Goal: Navigation & Orientation: Find specific page/section

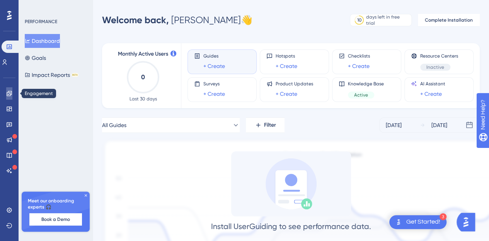
click at [12, 99] on link at bounding box center [9, 93] width 6 height 12
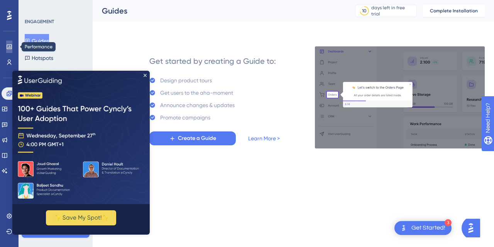
click at [6, 44] on icon at bounding box center [9, 47] width 6 height 6
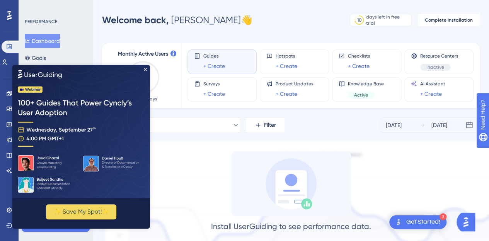
click at [144, 65] on img at bounding box center [81, 131] width 138 height 133
click at [144, 68] on icon "Close Preview" at bounding box center [145, 69] width 3 height 3
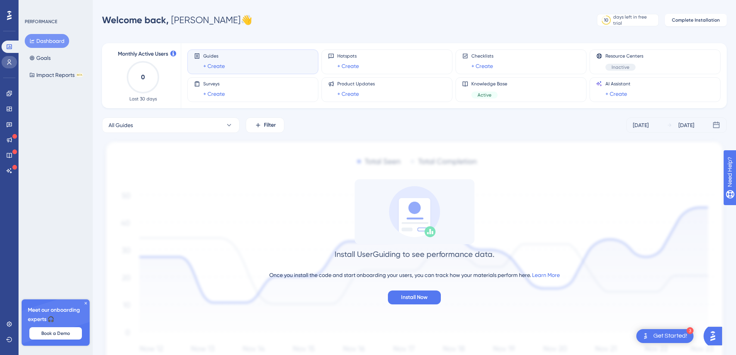
click at [5, 65] on link at bounding box center [9, 62] width 15 height 12
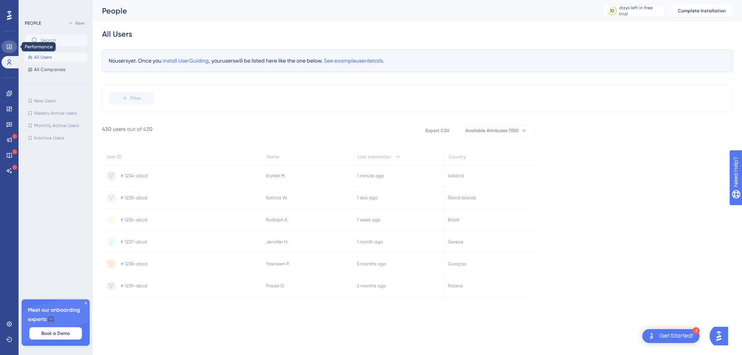
click at [14, 49] on link at bounding box center [9, 47] width 15 height 12
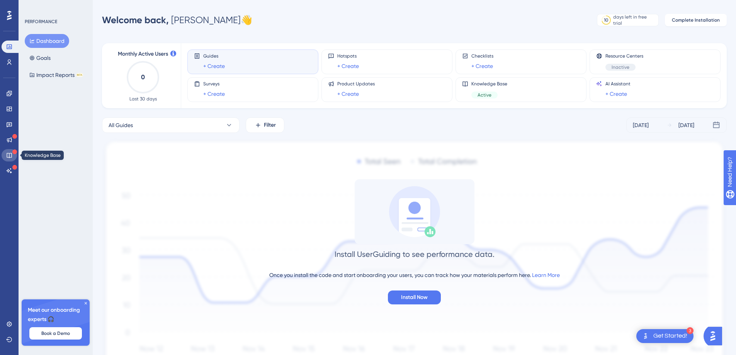
click at [7, 149] on link at bounding box center [9, 155] width 15 height 12
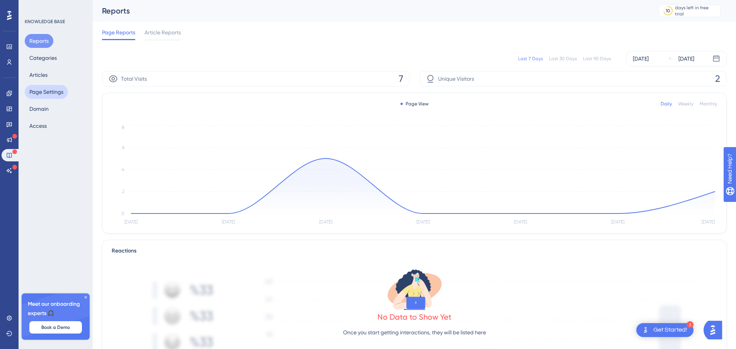
click at [53, 95] on button "Page Settings" at bounding box center [46, 92] width 43 height 14
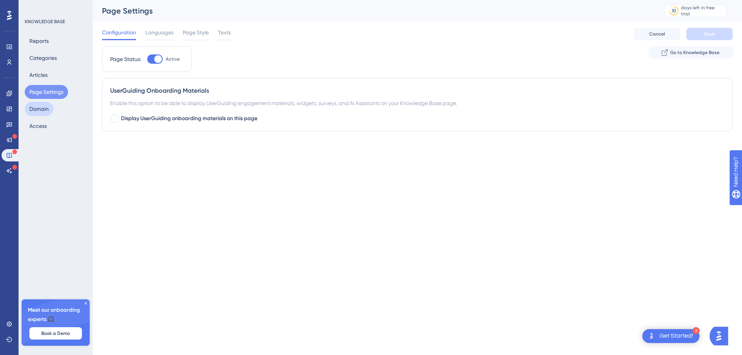
click at [48, 110] on button "Domain" at bounding box center [39, 109] width 29 height 14
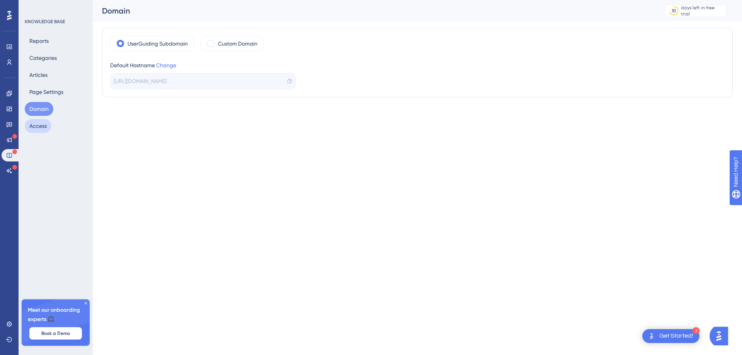
click at [44, 122] on button "Access" at bounding box center [38, 126] width 27 height 14
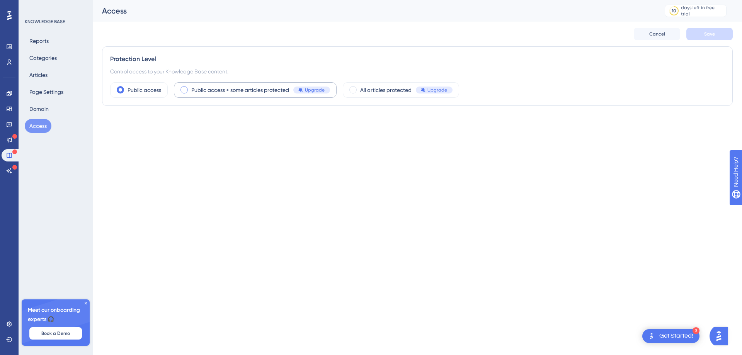
click at [200, 94] on span "Public access + some articles protected" at bounding box center [240, 89] width 98 height 9
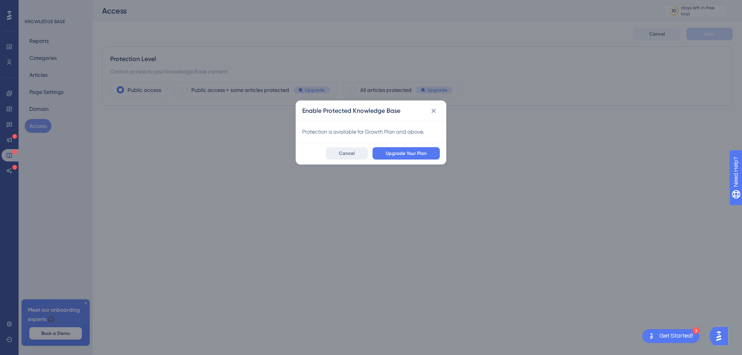
click at [348, 148] on button "Cancel" at bounding box center [347, 153] width 42 height 12
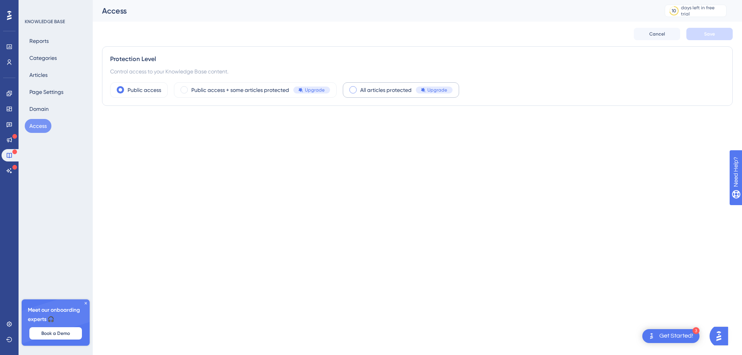
click at [354, 92] on span at bounding box center [352, 89] width 7 height 7
click at [359, 87] on input "radio" at bounding box center [359, 87] width 0 height 0
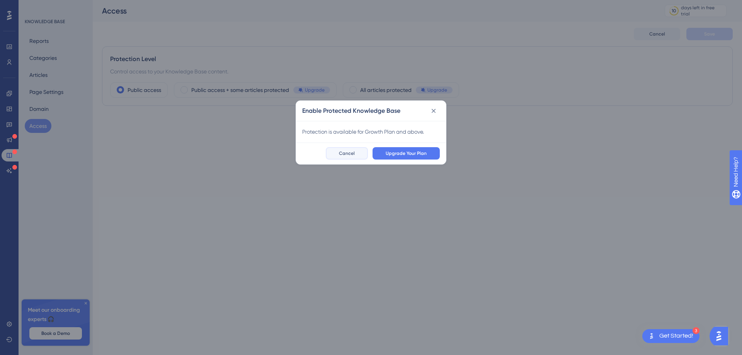
click at [350, 150] on span "Cancel" at bounding box center [347, 153] width 16 height 6
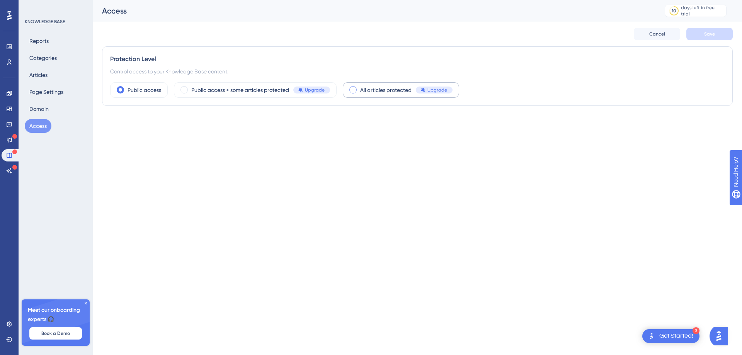
click at [356, 97] on div "All articles protected Upgrade" at bounding box center [401, 89] width 116 height 15
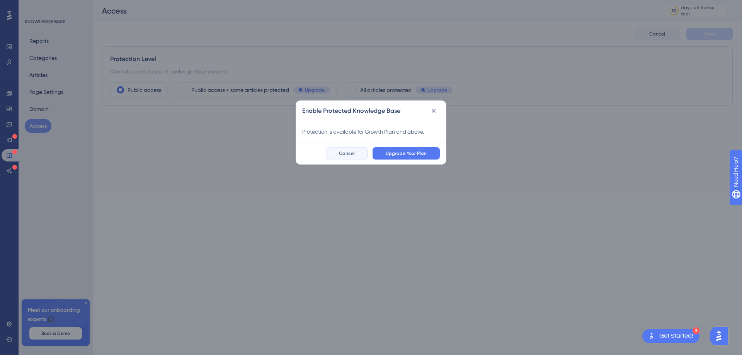
click at [357, 152] on button "Cancel" at bounding box center [347, 153] width 42 height 12
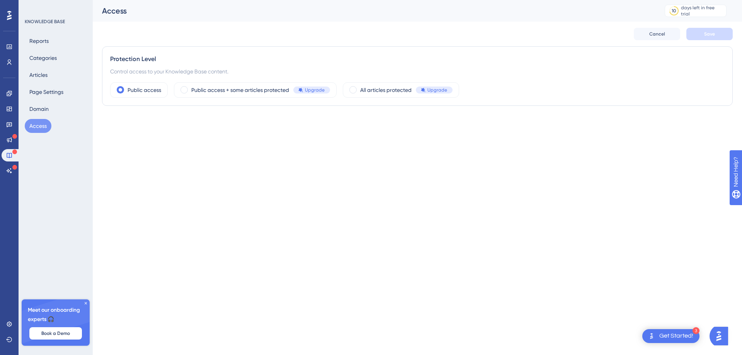
drag, startPoint x: 272, startPoint y: 129, endPoint x: 259, endPoint y: 130, distance: 12.8
drag, startPoint x: 259, startPoint y: 130, endPoint x: 233, endPoint y: 117, distance: 29.4
click at [233, 117] on div "Performance Users Engagement Widgets Feedback Product Updates Knowledge Base AI…" at bounding box center [417, 62] width 649 height 124
drag, startPoint x: 275, startPoint y: 105, endPoint x: 254, endPoint y: 113, distance: 22.6
drag, startPoint x: 254, startPoint y: 113, endPoint x: 198, endPoint y: 110, distance: 56.5
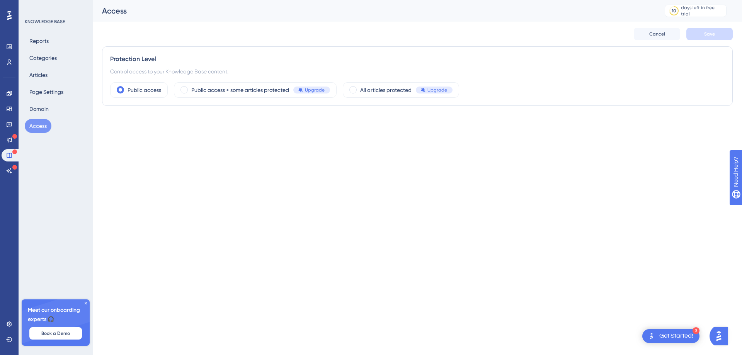
click at [196, 107] on div "Protection Level Control access to your Knowledge Base content. Public access P…" at bounding box center [417, 79] width 630 height 66
click at [86, 302] on icon at bounding box center [85, 303] width 5 height 5
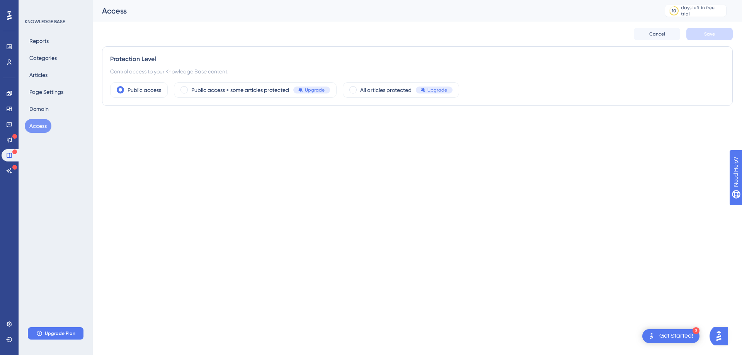
drag, startPoint x: 266, startPoint y: 98, endPoint x: 243, endPoint y: 115, distance: 28.5
drag, startPoint x: 243, startPoint y: 115, endPoint x: 187, endPoint y: 102, distance: 57.4
click at [187, 102] on div "Protection Level Control access to your Knowledge Base content. Public access P…" at bounding box center [417, 75] width 630 height 59
click at [50, 90] on button "Page Settings" at bounding box center [46, 92] width 43 height 14
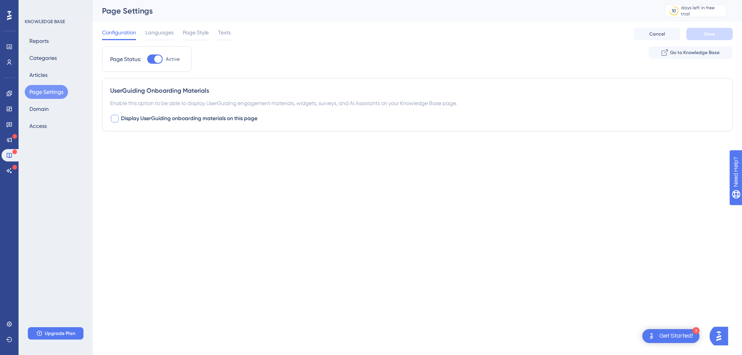
click at [164, 119] on span "Display UserGuiding onboarding materials on this page" at bounding box center [189, 118] width 136 height 9
click at [159, 160] on button "Default" at bounding box center [152, 166] width 85 height 15
click at [184, 121] on span "Display UserGuiding onboarding materials on this page" at bounding box center [189, 118] width 136 height 9
checkbox input "true"
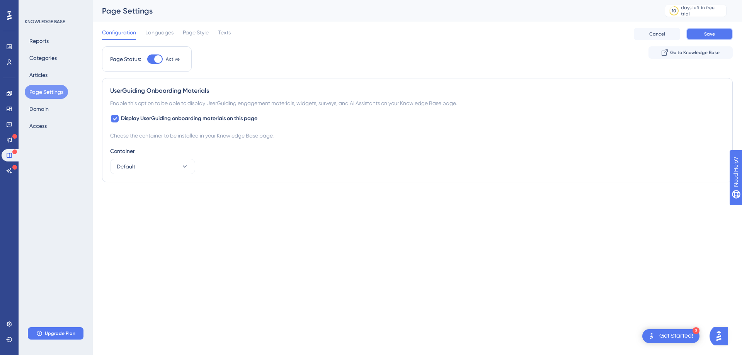
click at [718, 39] on button "Save" at bounding box center [709, 34] width 46 height 12
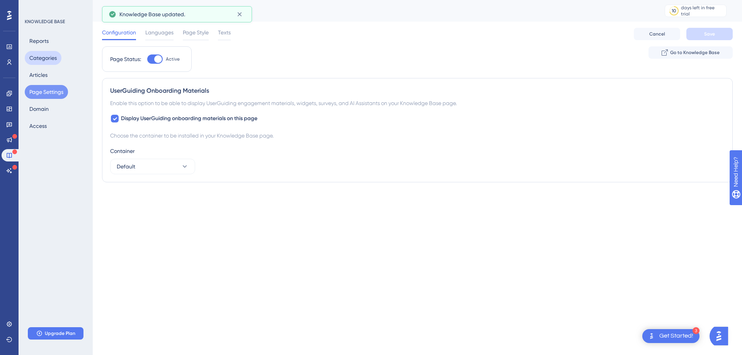
click at [50, 55] on button "Categories" at bounding box center [43, 58] width 37 height 14
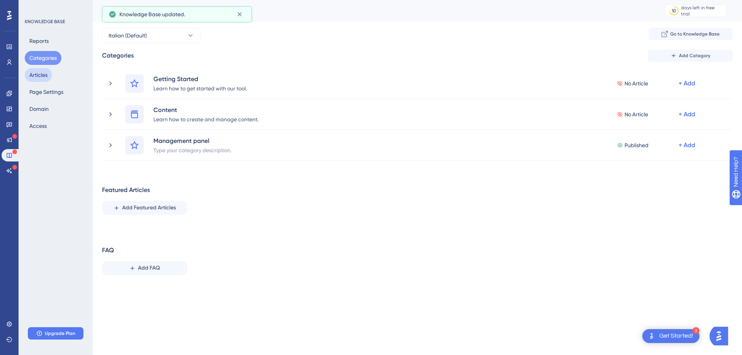
click at [44, 71] on button "Articles" at bounding box center [38, 75] width 27 height 14
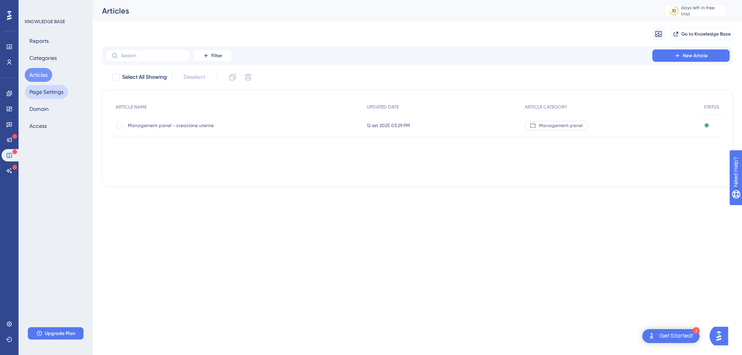
click at [47, 92] on button "Page Settings" at bounding box center [46, 92] width 43 height 14
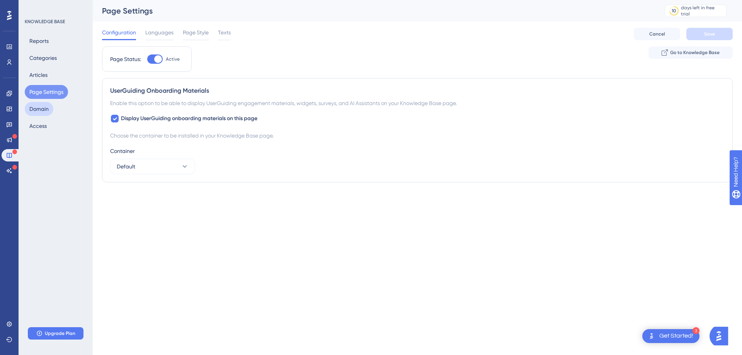
click at [44, 114] on button "Domain" at bounding box center [39, 109] width 29 height 14
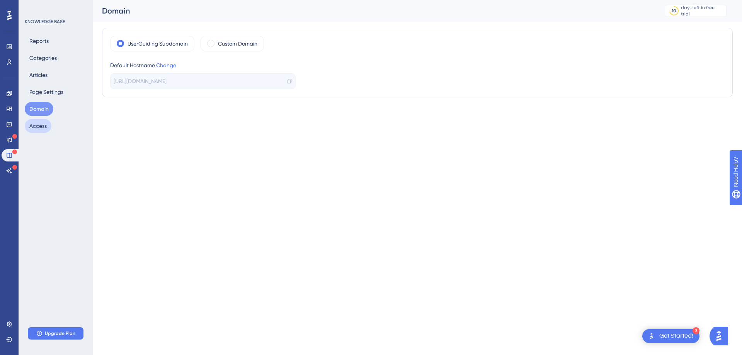
click at [48, 124] on button "Access" at bounding box center [38, 126] width 27 height 14
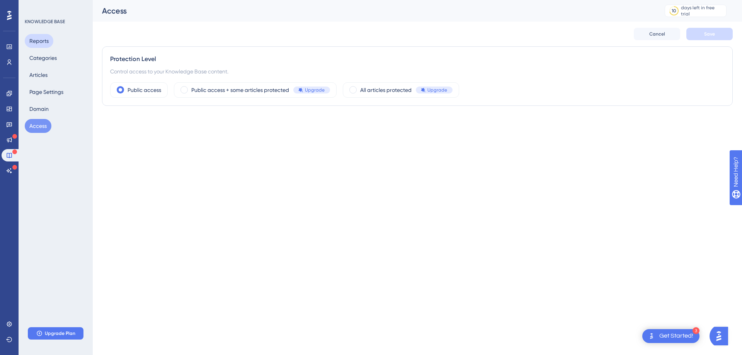
click at [41, 41] on button "Reports" at bounding box center [39, 41] width 29 height 14
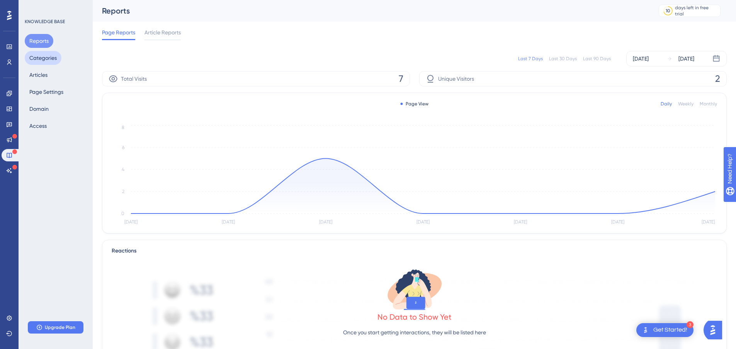
click at [46, 64] on button "Categories" at bounding box center [43, 58] width 37 height 14
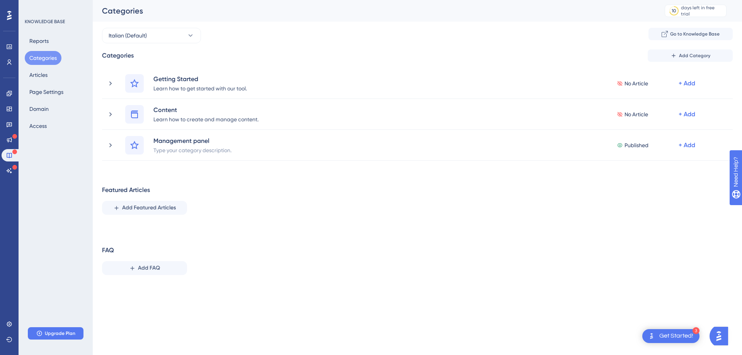
click at [45, 83] on div "Reports Categories Articles Page Settings Domain Access" at bounding box center [56, 83] width 63 height 99
click at [46, 101] on div "Reports Categories Articles Page Settings Domain Access" at bounding box center [56, 83] width 63 height 99
click at [46, 107] on button "Domain" at bounding box center [39, 109] width 29 height 14
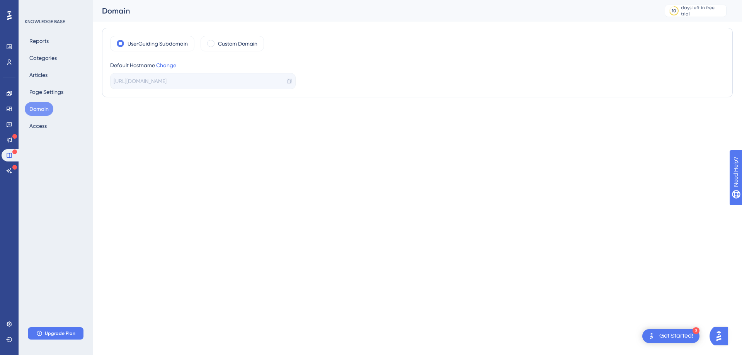
click at [288, 83] on icon at bounding box center [289, 80] width 5 height 5
click at [678, 5] on div "10 days left in free trial" at bounding box center [695, 11] width 62 height 12
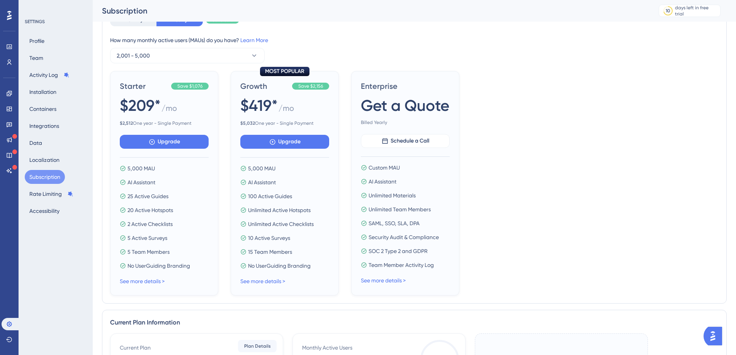
scroll to position [39, 0]
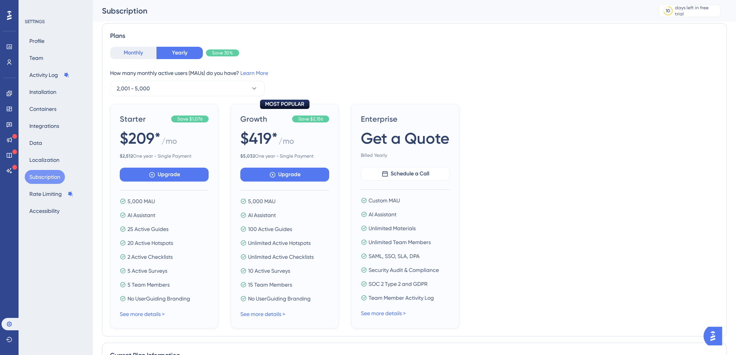
click at [145, 55] on button "Monthly" at bounding box center [133, 53] width 46 height 12
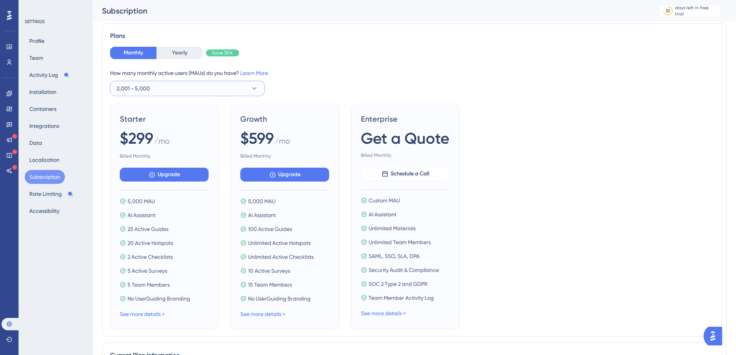
click at [207, 83] on button "2,001 - 5,000" at bounding box center [187, 88] width 155 height 15
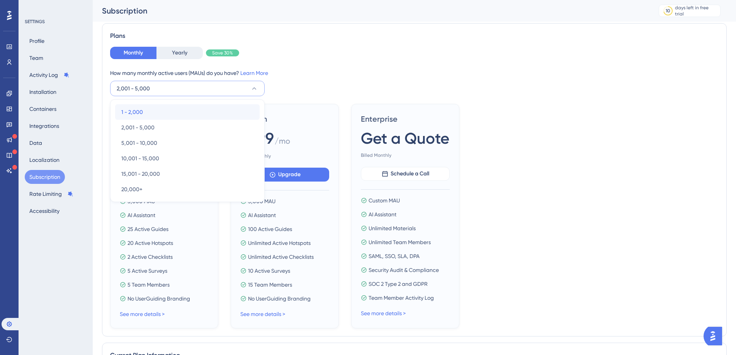
click at [166, 112] on div "1 - 2,000 1 - 2,000" at bounding box center [187, 111] width 132 height 15
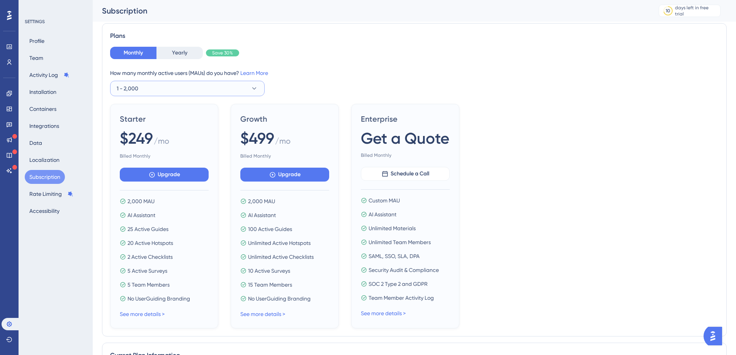
click at [185, 85] on button "1 - 2,000" at bounding box center [187, 88] width 155 height 15
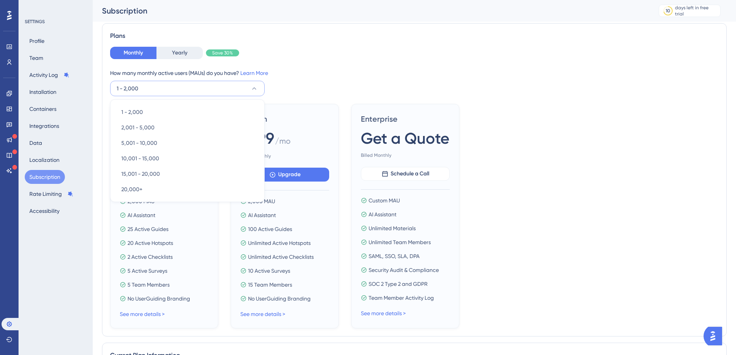
click at [420, 70] on div "How many monthly active users (MAUs) do you have? Learn More" at bounding box center [414, 72] width 608 height 9
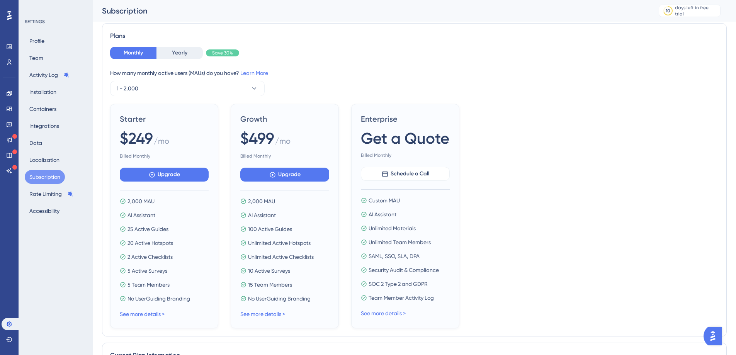
drag, startPoint x: 384, startPoint y: 83, endPoint x: 336, endPoint y: 77, distance: 49.1
drag, startPoint x: 336, startPoint y: 77, endPoint x: 317, endPoint y: 65, distance: 22.1
click at [317, 65] on div "Monthly Yearly Save 30% How many monthly active users ([PERSON_NAME]) do you ha…" at bounding box center [414, 71] width 608 height 49
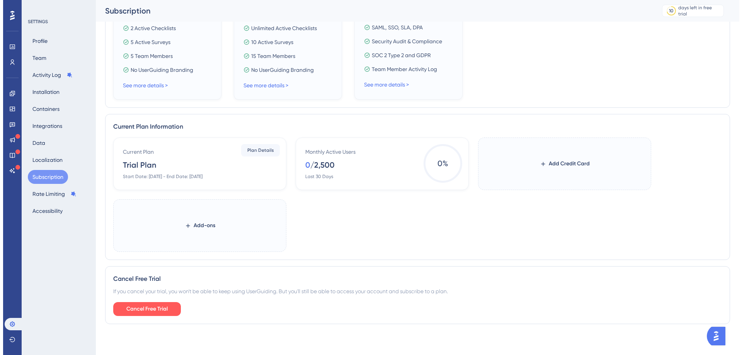
scroll to position [0, 0]
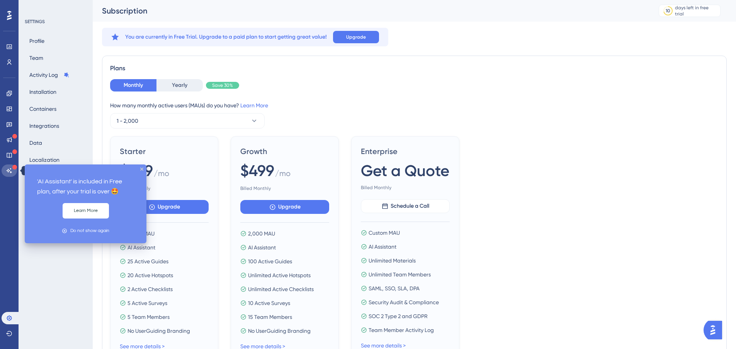
click at [5, 172] on link at bounding box center [9, 171] width 15 height 12
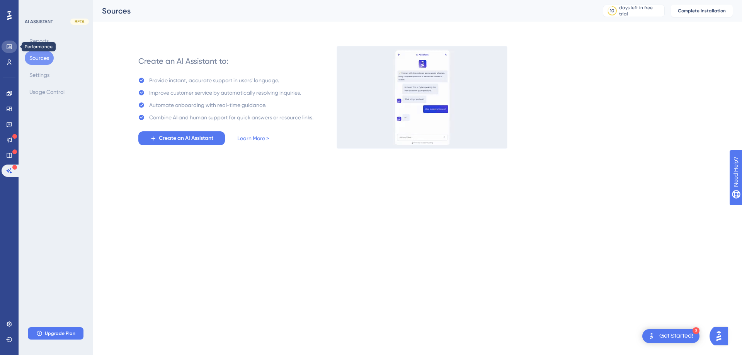
click at [7, 45] on icon at bounding box center [9, 47] width 6 height 6
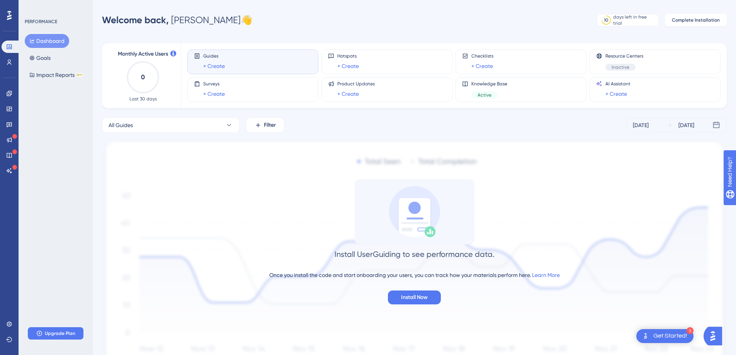
click at [14, 16] on div at bounding box center [9, 15] width 12 height 12
